Goal: Complete application form: Complete application form

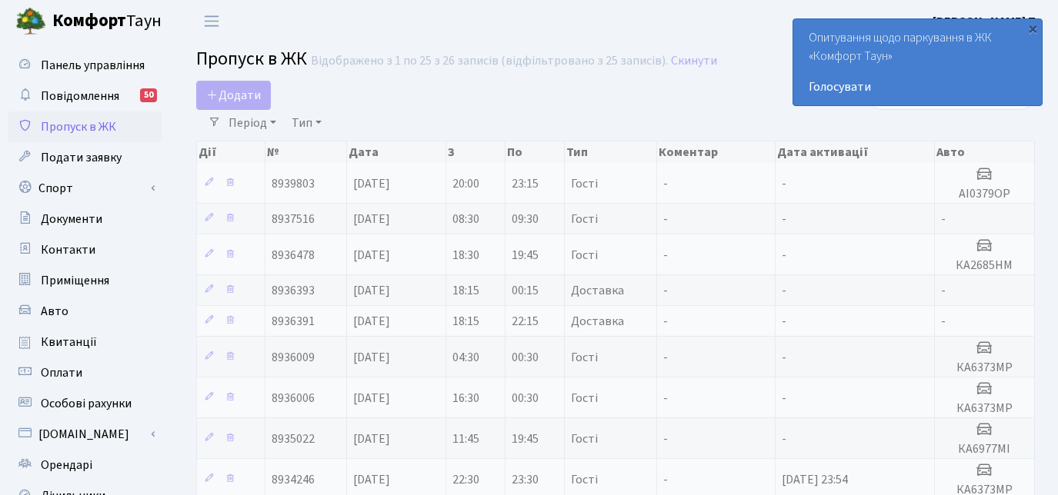
select select "25"
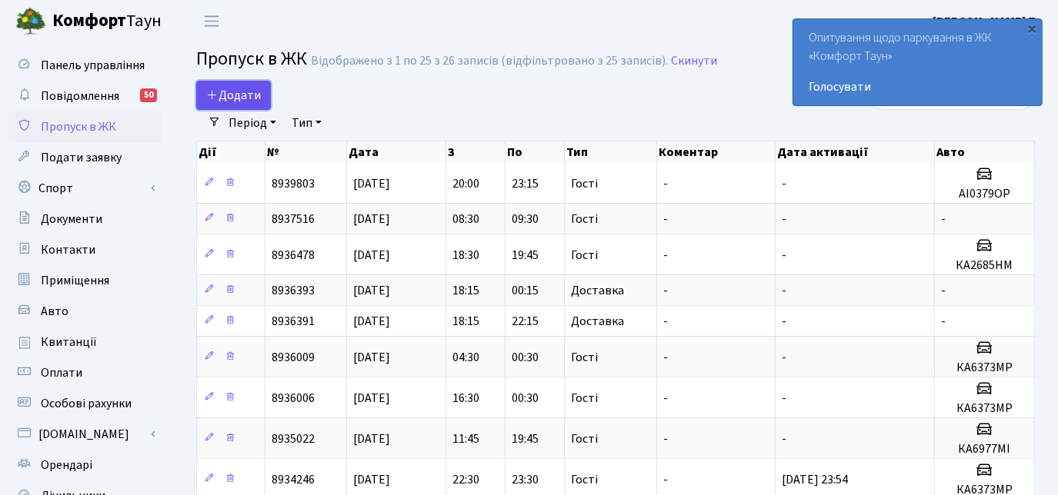
click at [248, 89] on span "Додати" at bounding box center [233, 95] width 55 height 17
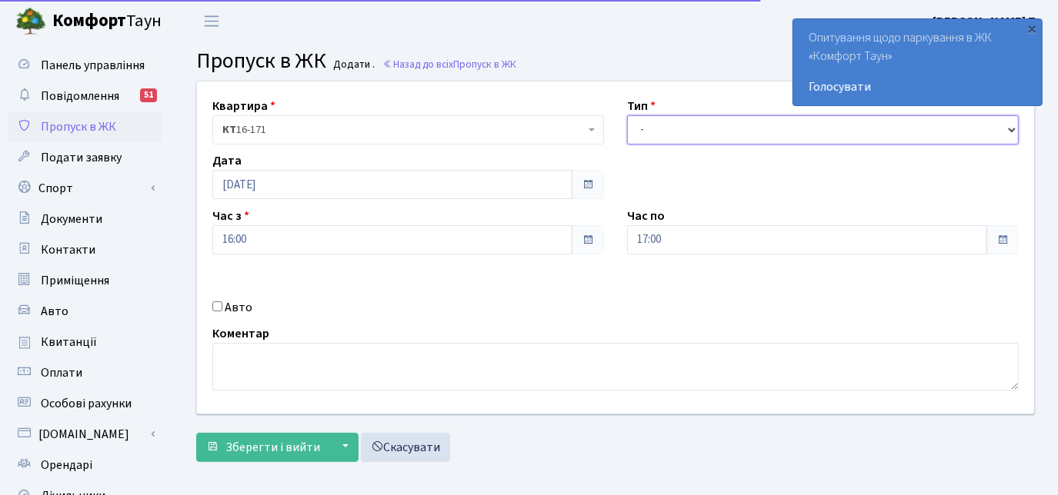
click at [738, 130] on select "- Доставка Таксі Гості Сервіс" at bounding box center [823, 129] width 392 height 29
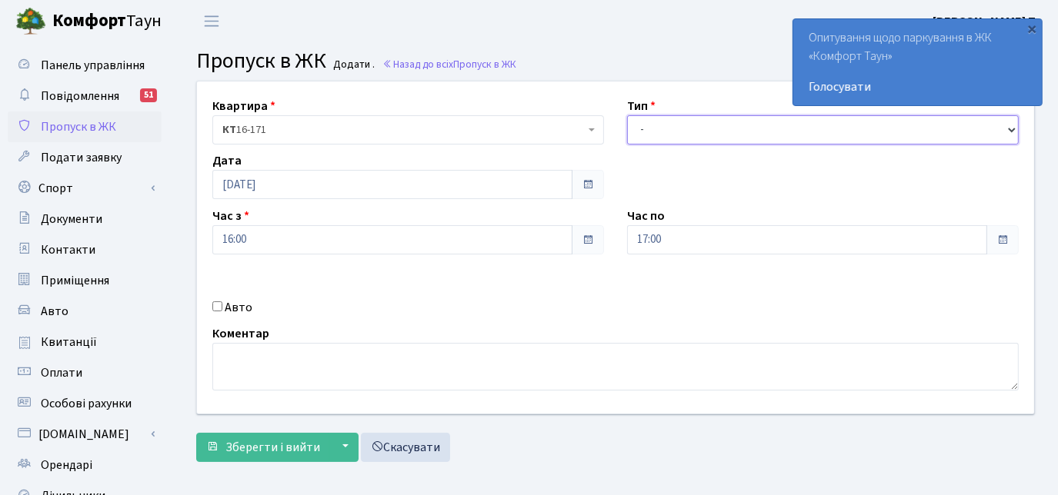
select select "3"
click at [627, 115] on select "- Доставка Таксі Гості Сервіс" at bounding box center [823, 129] width 392 height 29
click at [217, 303] on input "Авто" at bounding box center [217, 307] width 10 height 10
checkbox input "true"
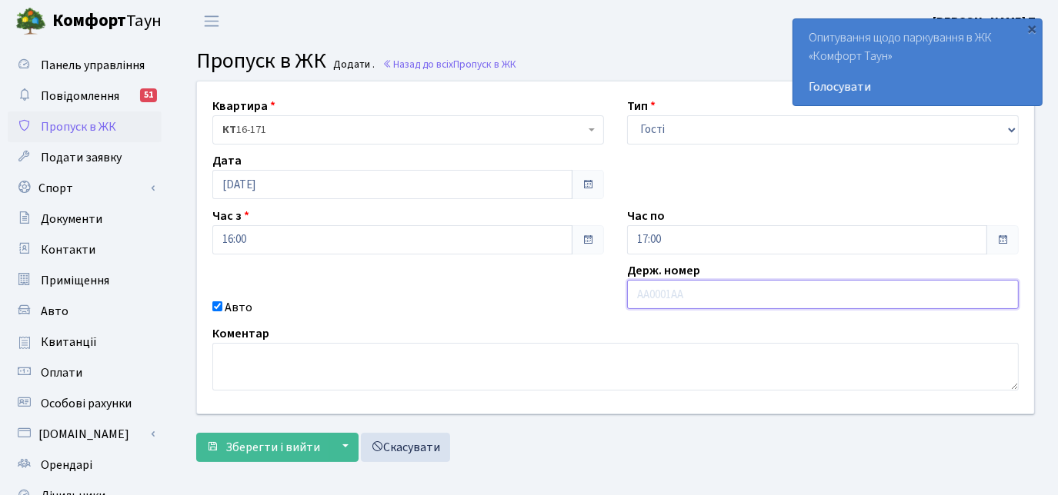
click at [712, 289] on input "text" at bounding box center [823, 294] width 392 height 29
paste input "КА6373МР"
type input "КА6373МР"
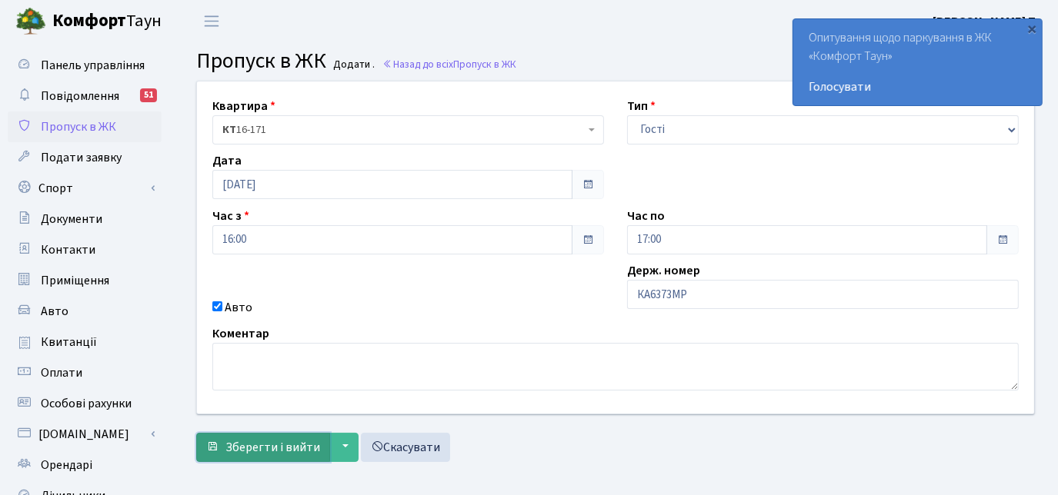
click at [272, 447] on span "Зберегти і вийти" at bounding box center [272, 447] width 95 height 17
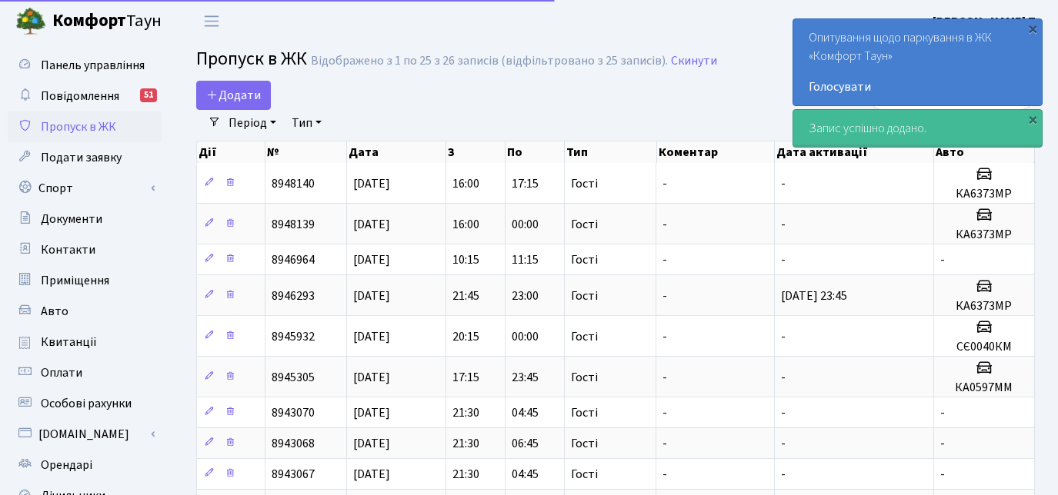
select select "25"
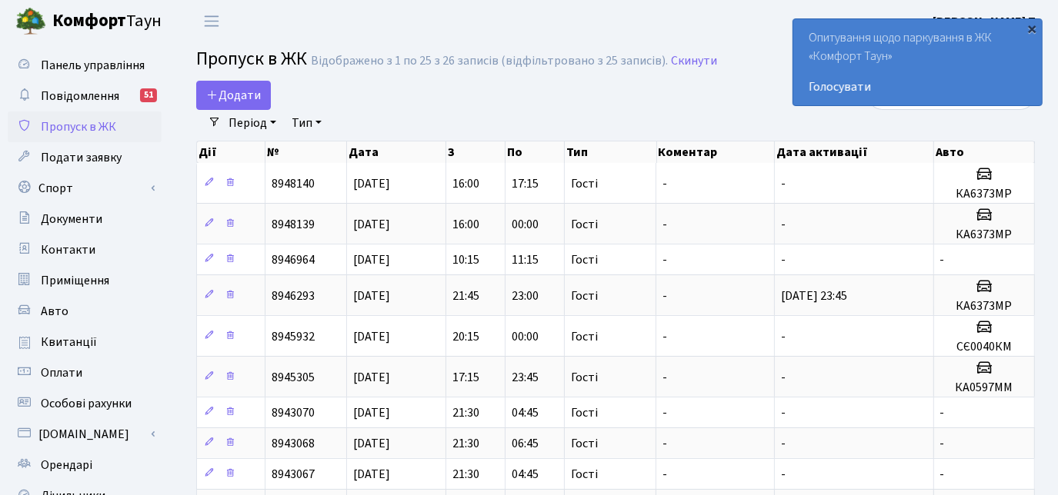
click at [1034, 24] on div "×" at bounding box center [1032, 28] width 15 height 15
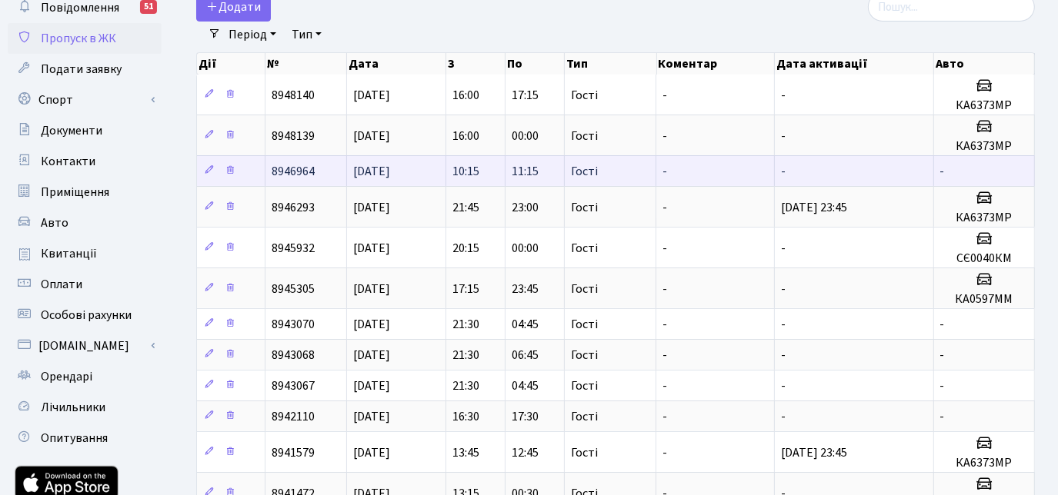
scroll to position [139, 0]
